Goal: Task Accomplishment & Management: Manage account settings

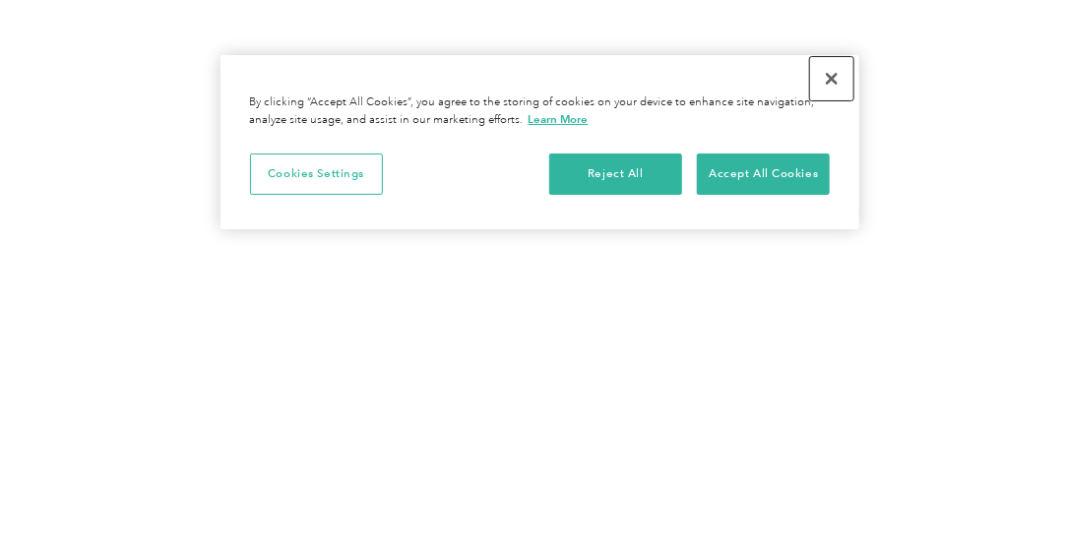
click at [827, 79] on button "Close" at bounding box center [831, 78] width 43 height 43
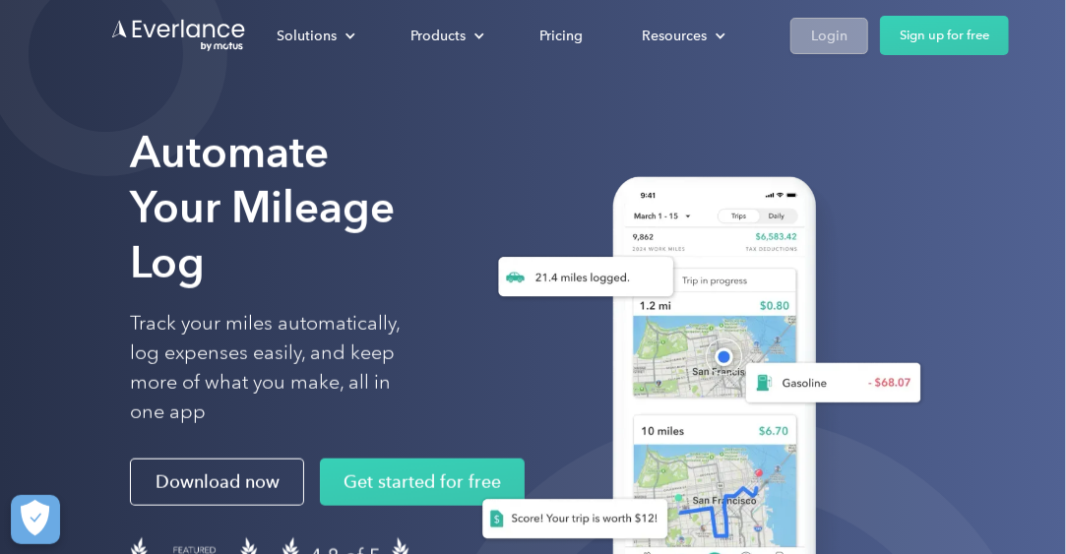
click at [814, 44] on div "Login" at bounding box center [829, 36] width 36 height 25
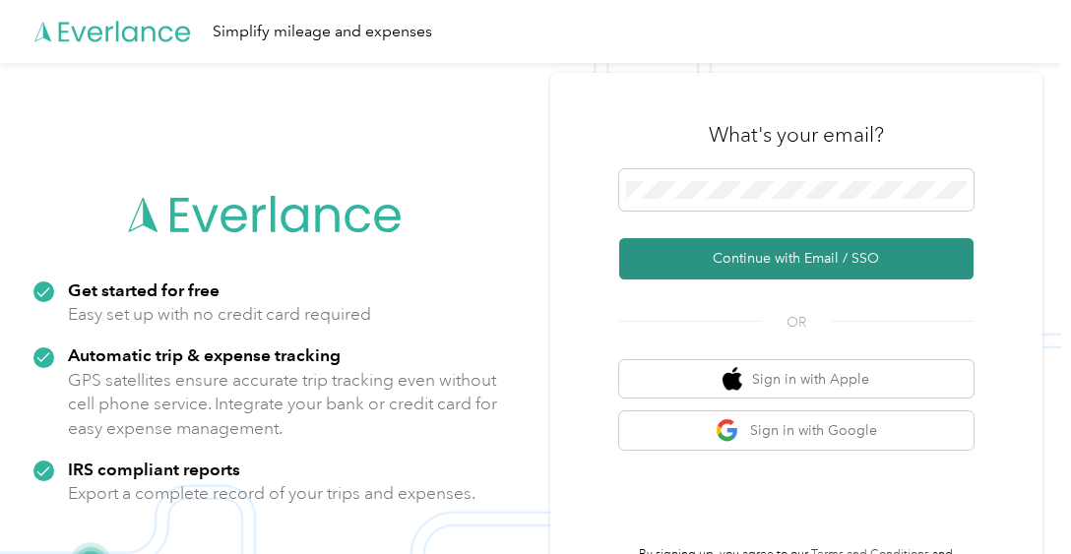
click at [722, 260] on button "Continue with Email / SSO" at bounding box center [796, 258] width 355 height 41
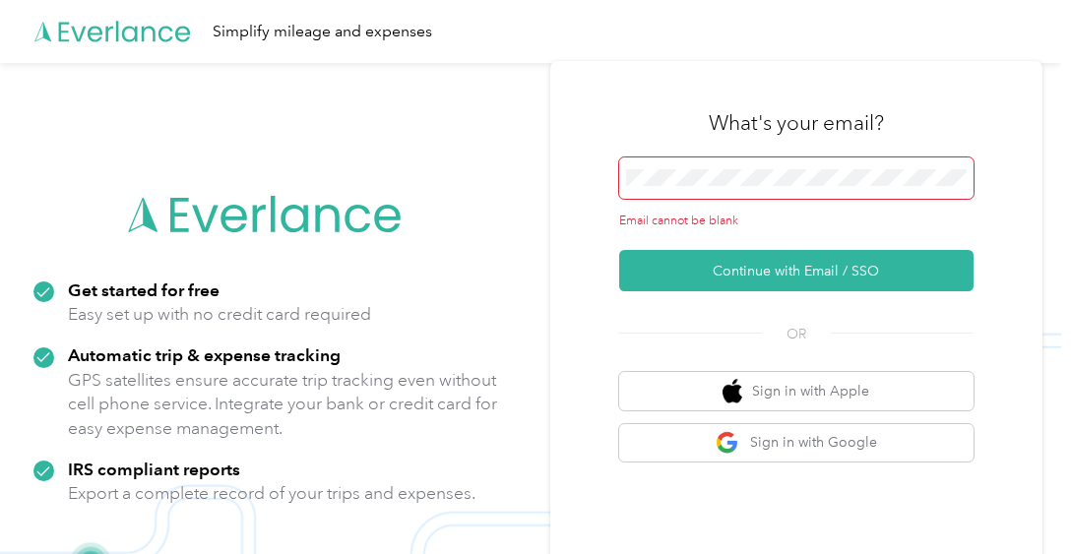
click at [705, 167] on span at bounding box center [796, 178] width 355 height 41
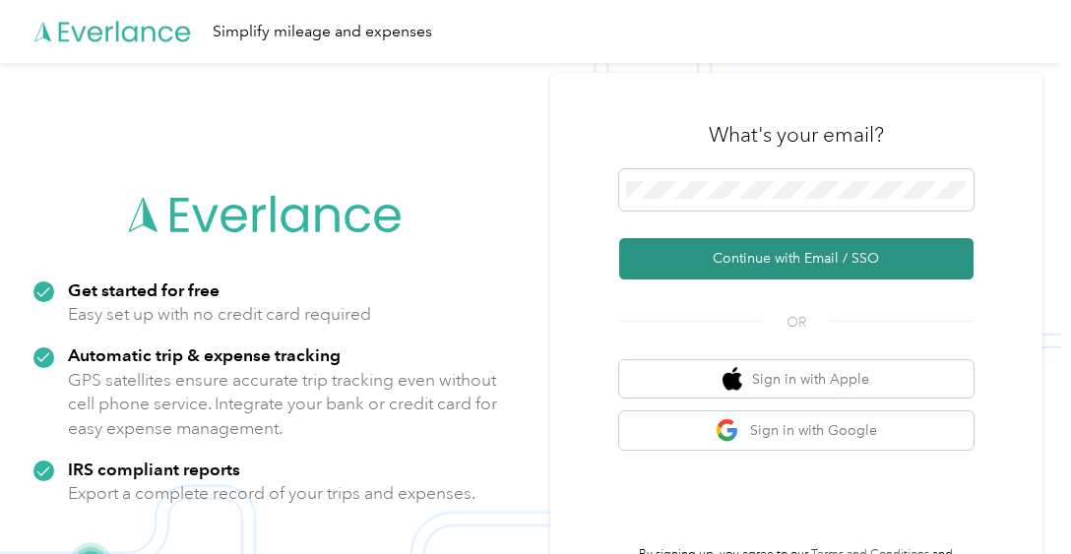
click at [762, 254] on button "Continue with Email / SSO" at bounding box center [796, 258] width 355 height 41
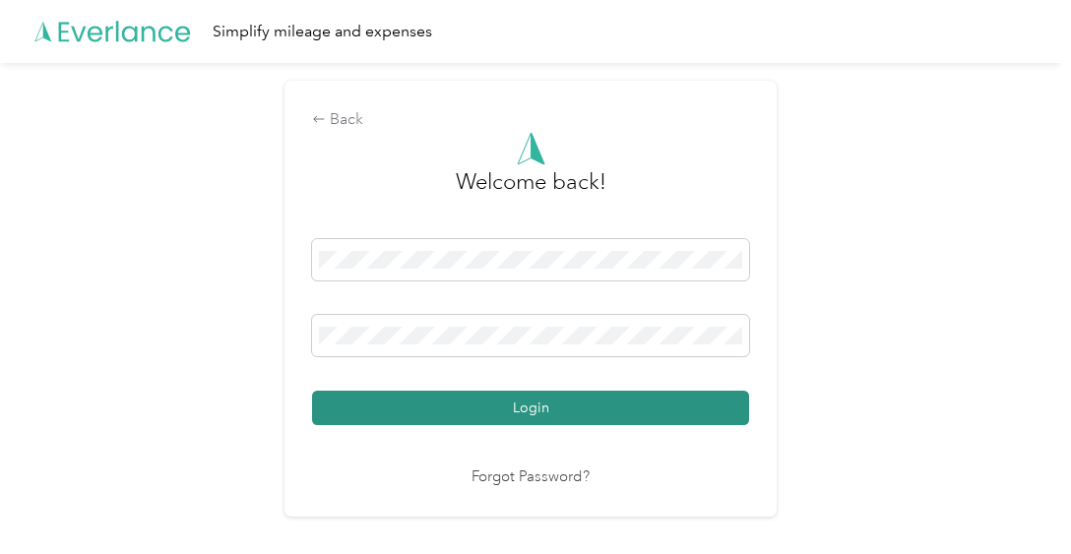
click at [546, 415] on button "Login" at bounding box center [530, 408] width 437 height 34
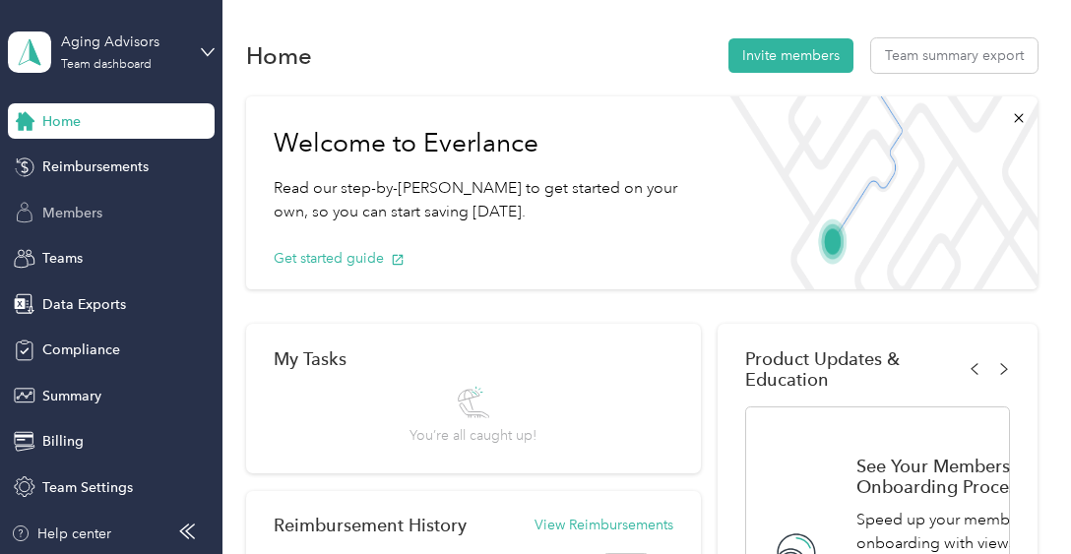
click at [63, 198] on div "Members" at bounding box center [111, 212] width 207 height 35
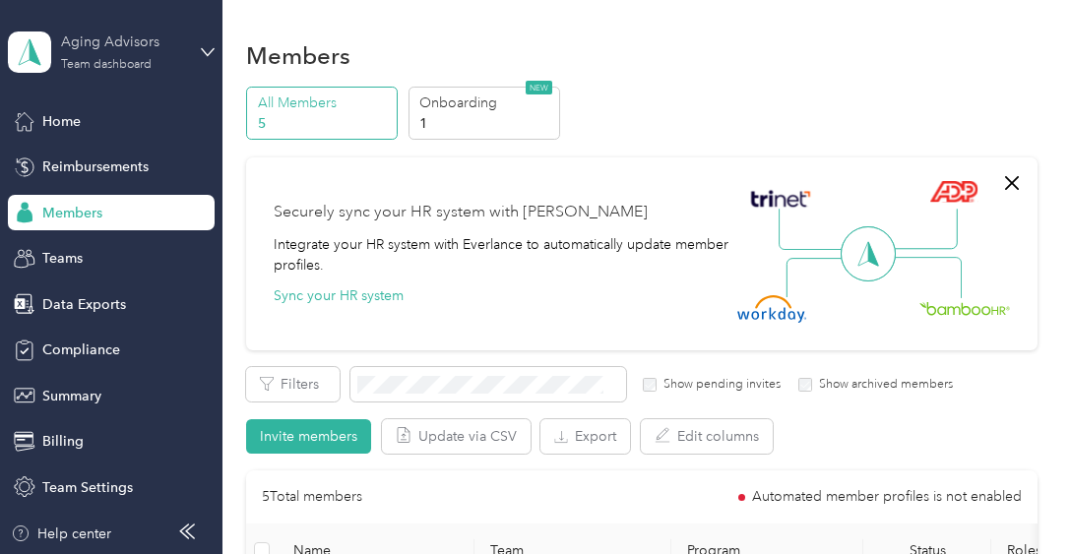
click at [84, 50] on div "Aging Advisors" at bounding box center [122, 42] width 123 height 21
click at [666, 275] on div "Securely sync your HR system with Everlance Integrate your HR system with Everl…" at bounding box center [509, 254] width 471 height 106
click at [87, 113] on div "Home" at bounding box center [111, 120] width 207 height 35
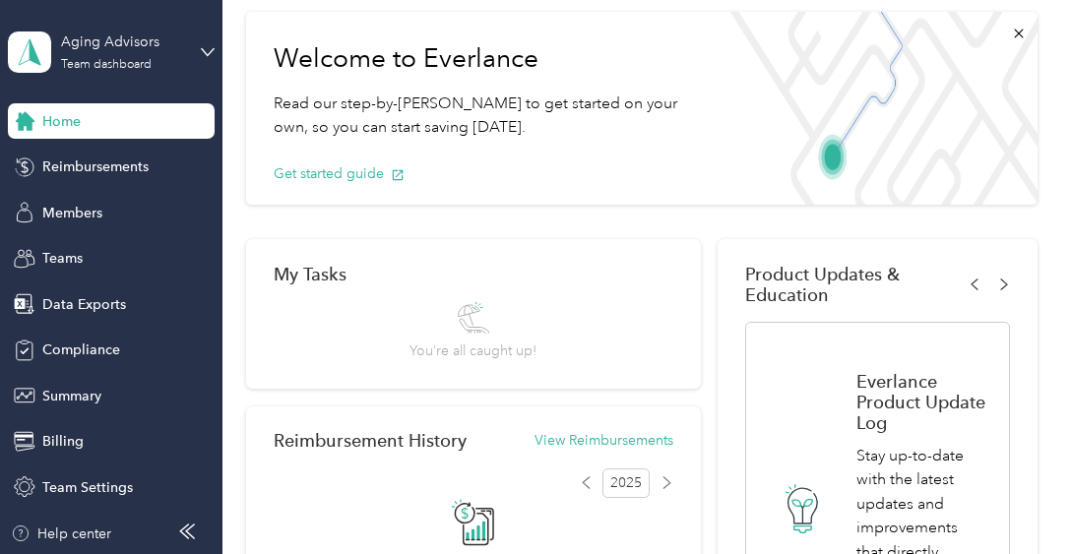
scroll to position [98, 0]
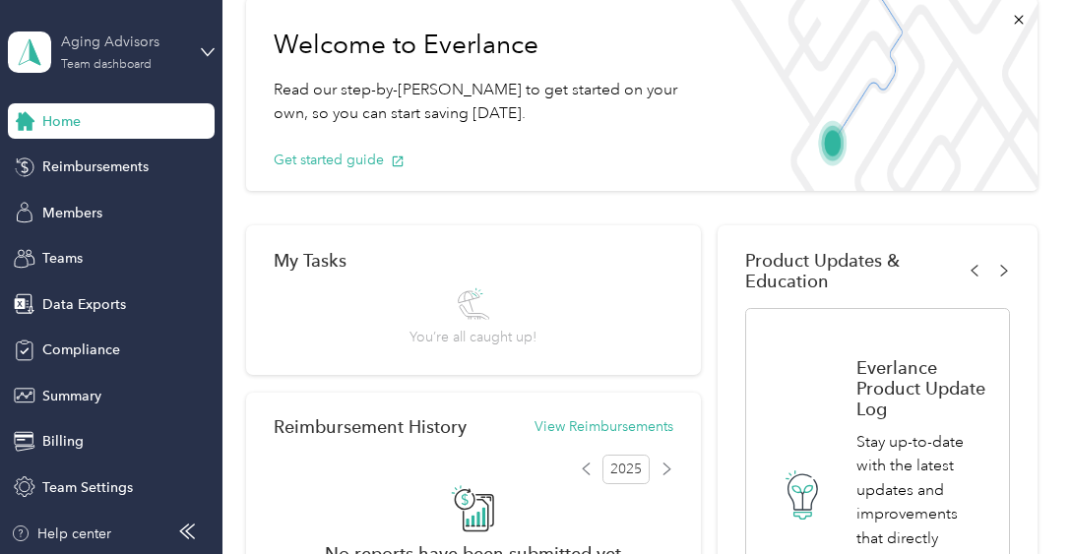
click at [107, 60] on div "Team dashboard" at bounding box center [106, 65] width 91 height 12
click at [110, 197] on div "Personal dashboard" at bounding box center [88, 206] width 124 height 21
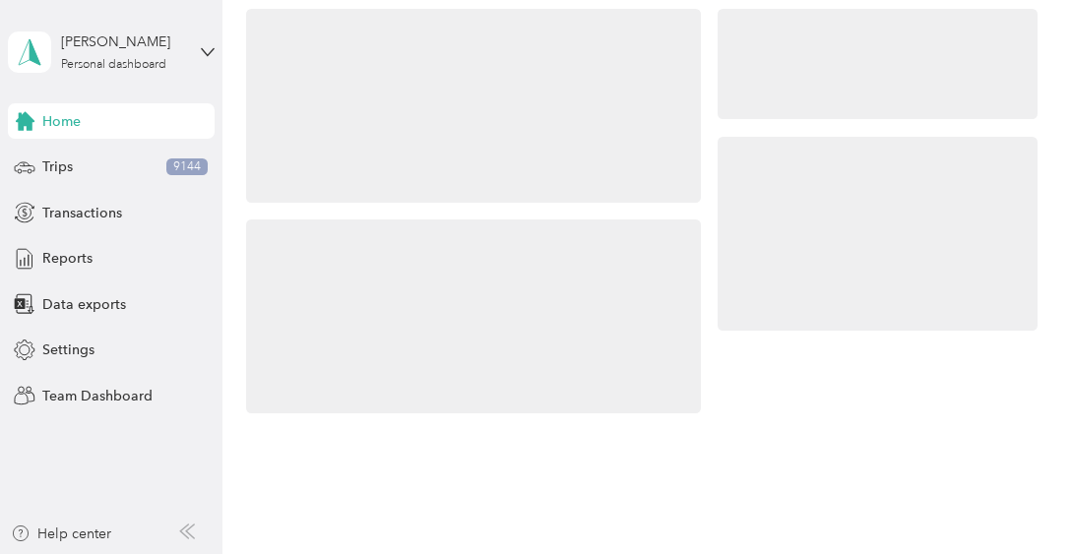
scroll to position [98, 0]
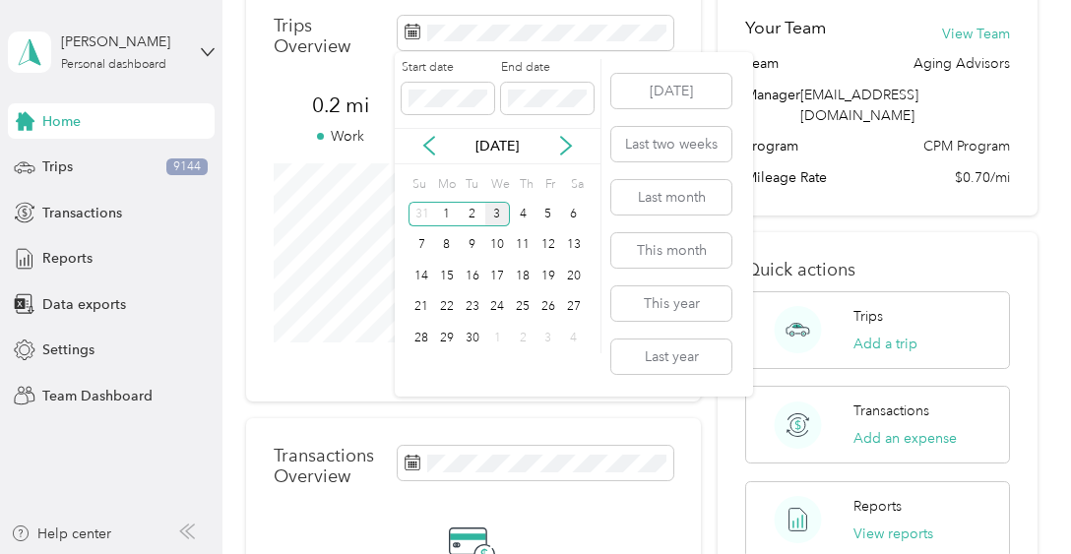
click at [418, 145] on div "[DATE]" at bounding box center [498, 146] width 206 height 21
click at [430, 145] on icon at bounding box center [429, 146] width 20 height 20
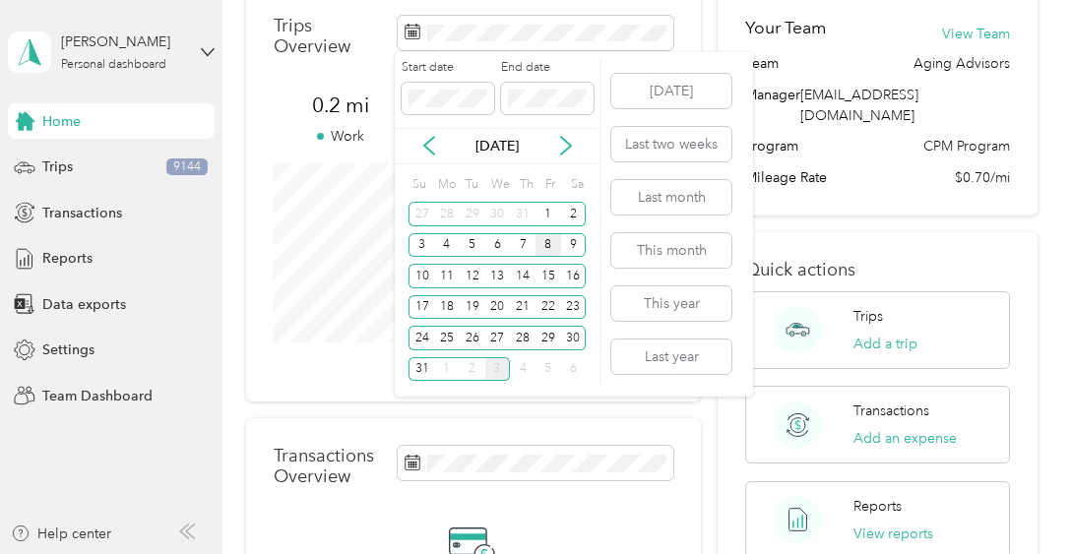
click at [548, 241] on div "8" at bounding box center [549, 245] width 26 height 25
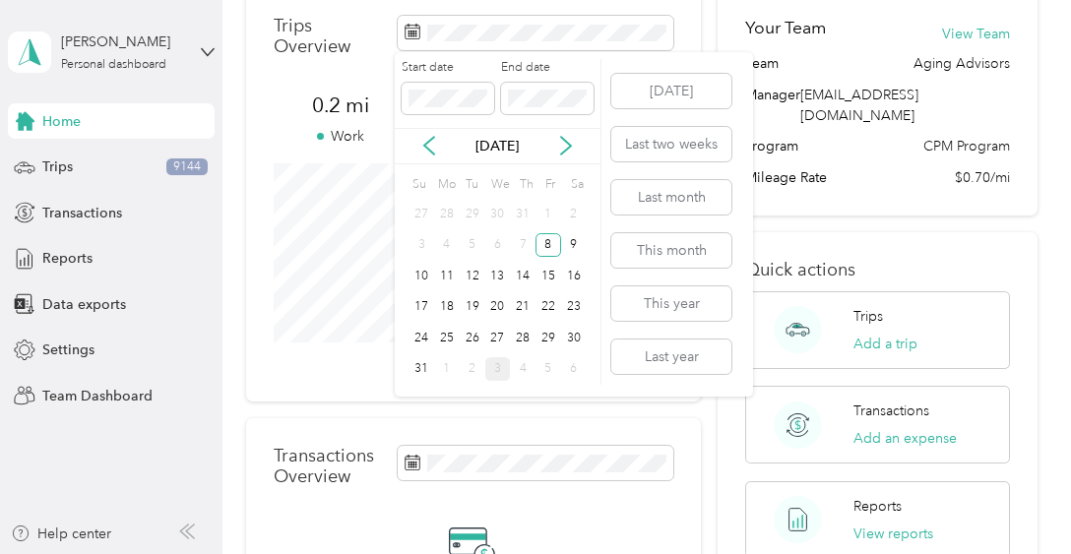
click at [482, 119] on div "Start date End date" at bounding box center [498, 93] width 206 height 69
click at [551, 244] on div "8" at bounding box center [549, 245] width 26 height 25
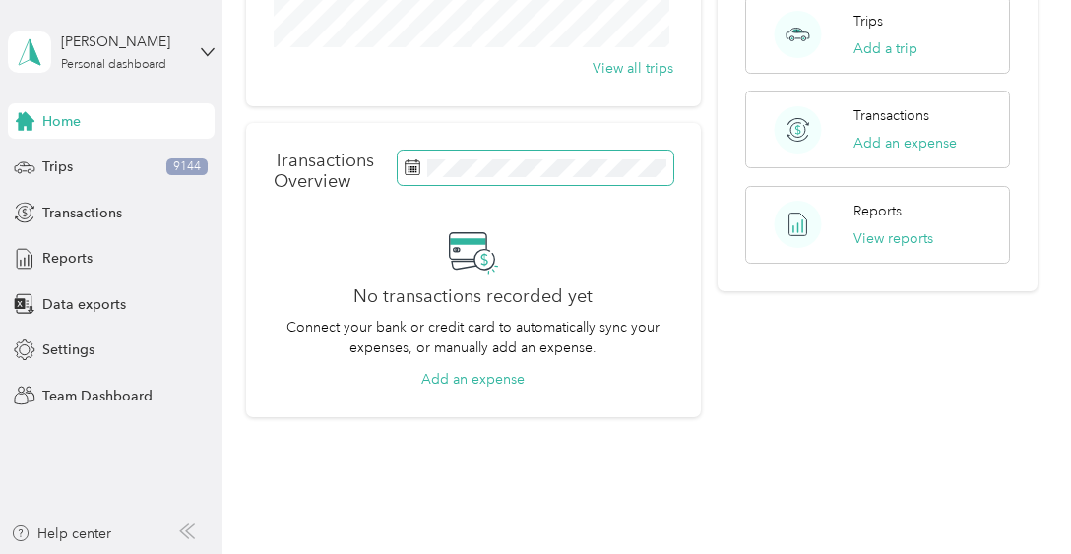
scroll to position [0, 0]
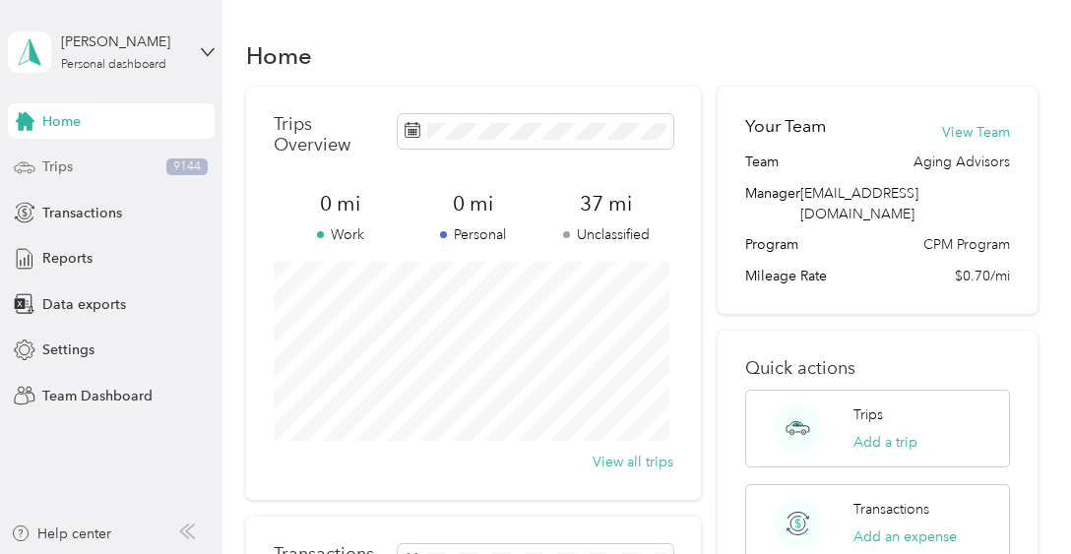
click at [69, 163] on span "Trips" at bounding box center [57, 167] width 31 height 21
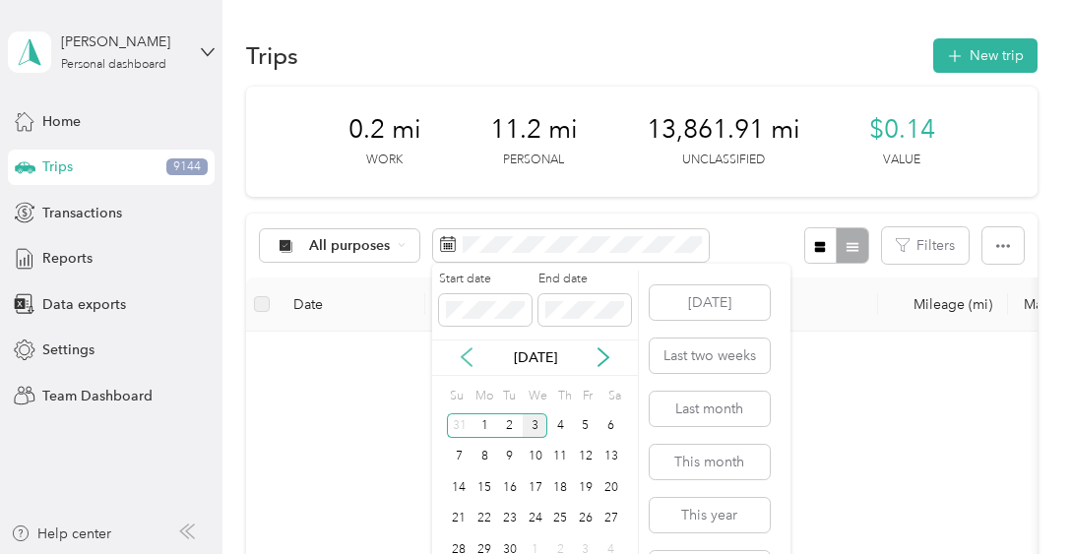
click at [458, 365] on icon at bounding box center [467, 358] width 20 height 20
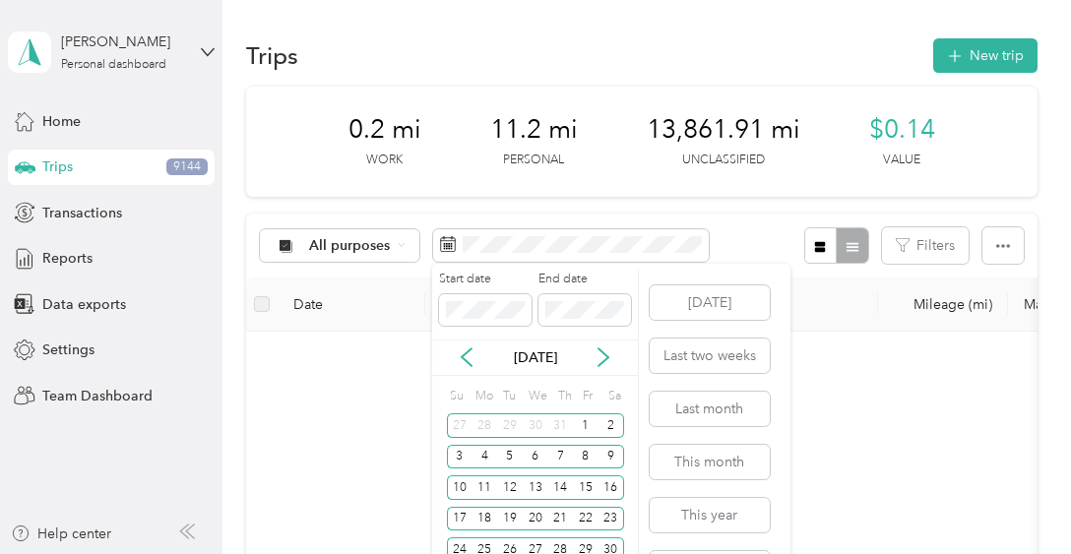
scroll to position [53, 0]
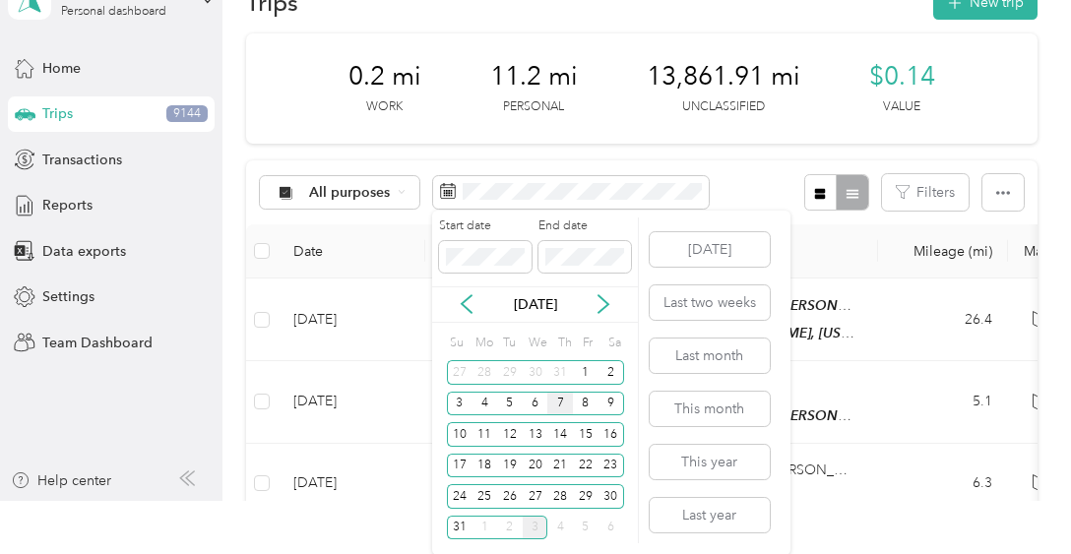
click at [561, 402] on div "7" at bounding box center [561, 404] width 26 height 25
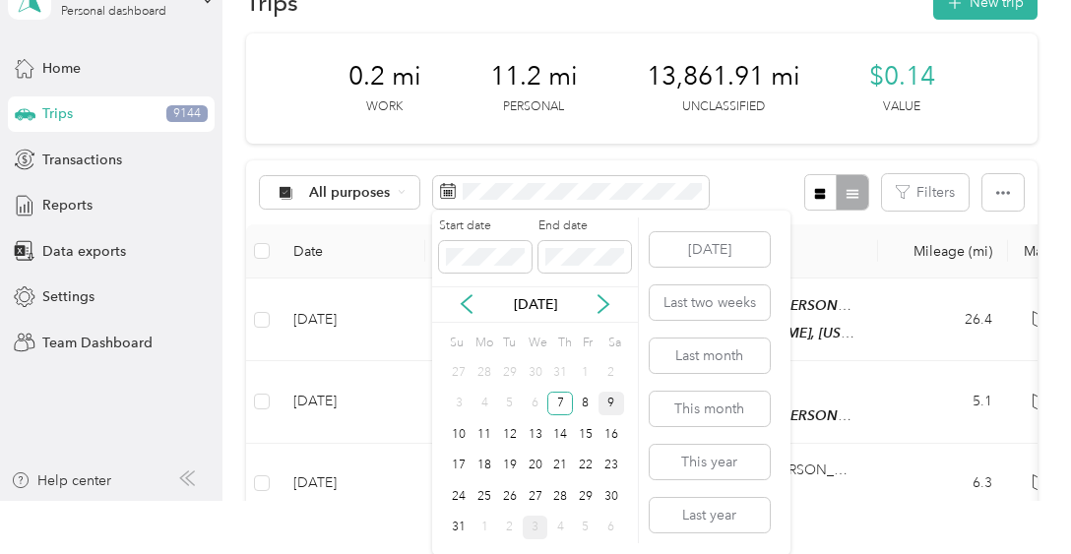
click at [604, 403] on div "9" at bounding box center [612, 404] width 26 height 25
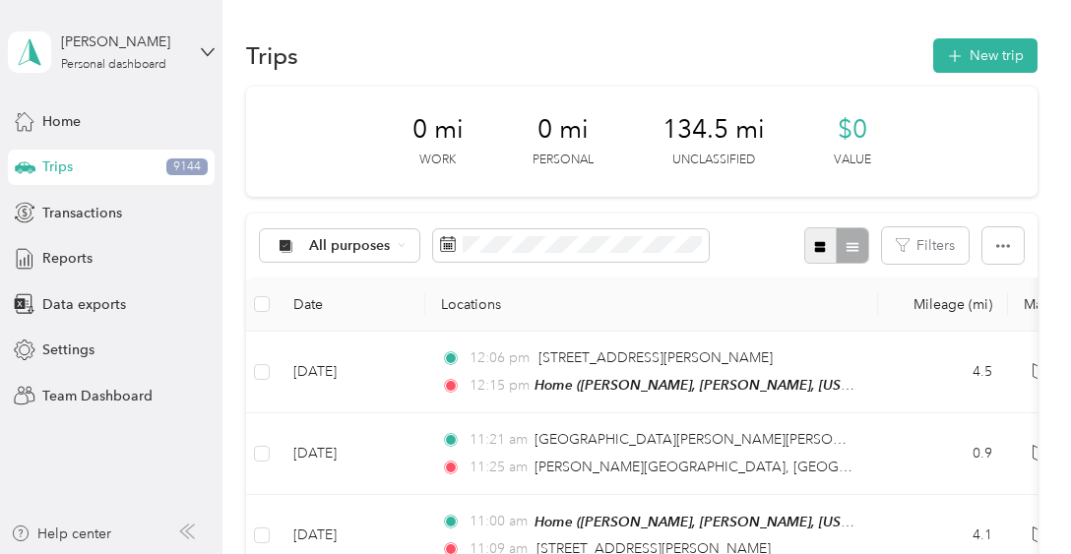
click at [825, 249] on button "button" at bounding box center [821, 245] width 33 height 36
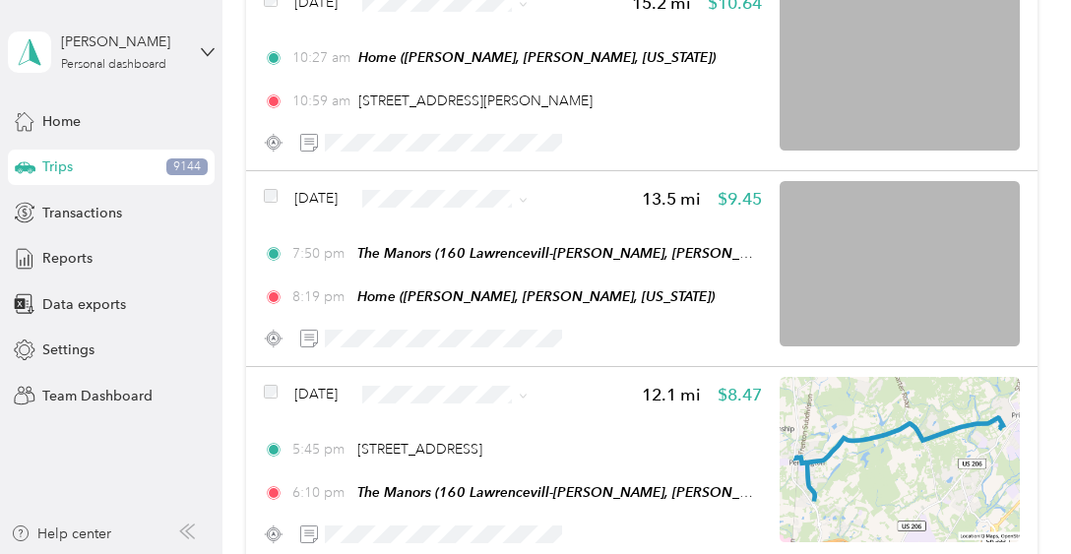
scroll to position [1969, 0]
